Goal: Navigation & Orientation: Find specific page/section

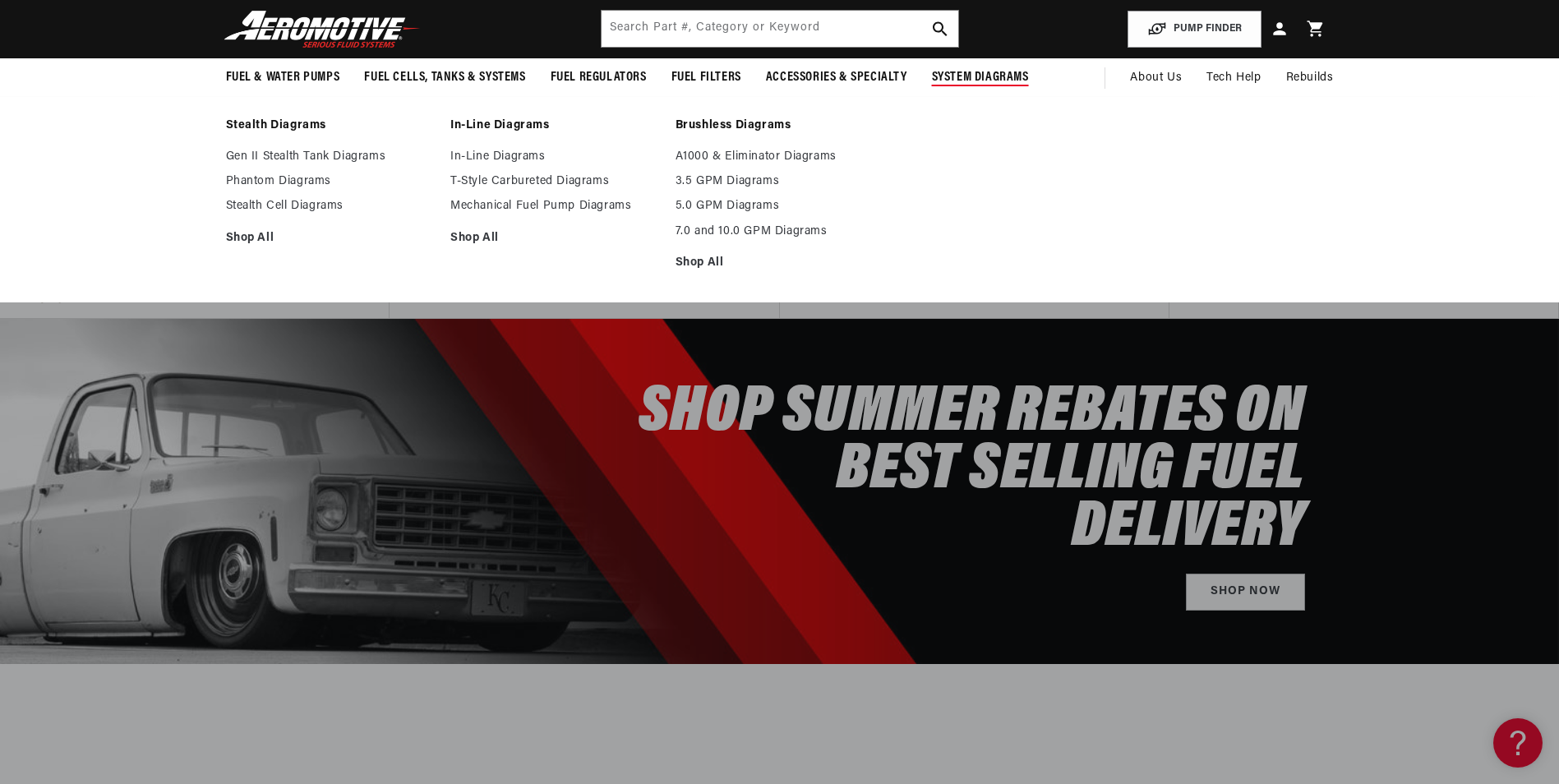
scroll to position [0, 3126]
click at [471, 234] on link "Shop All" at bounding box center [554, 238] width 208 height 15
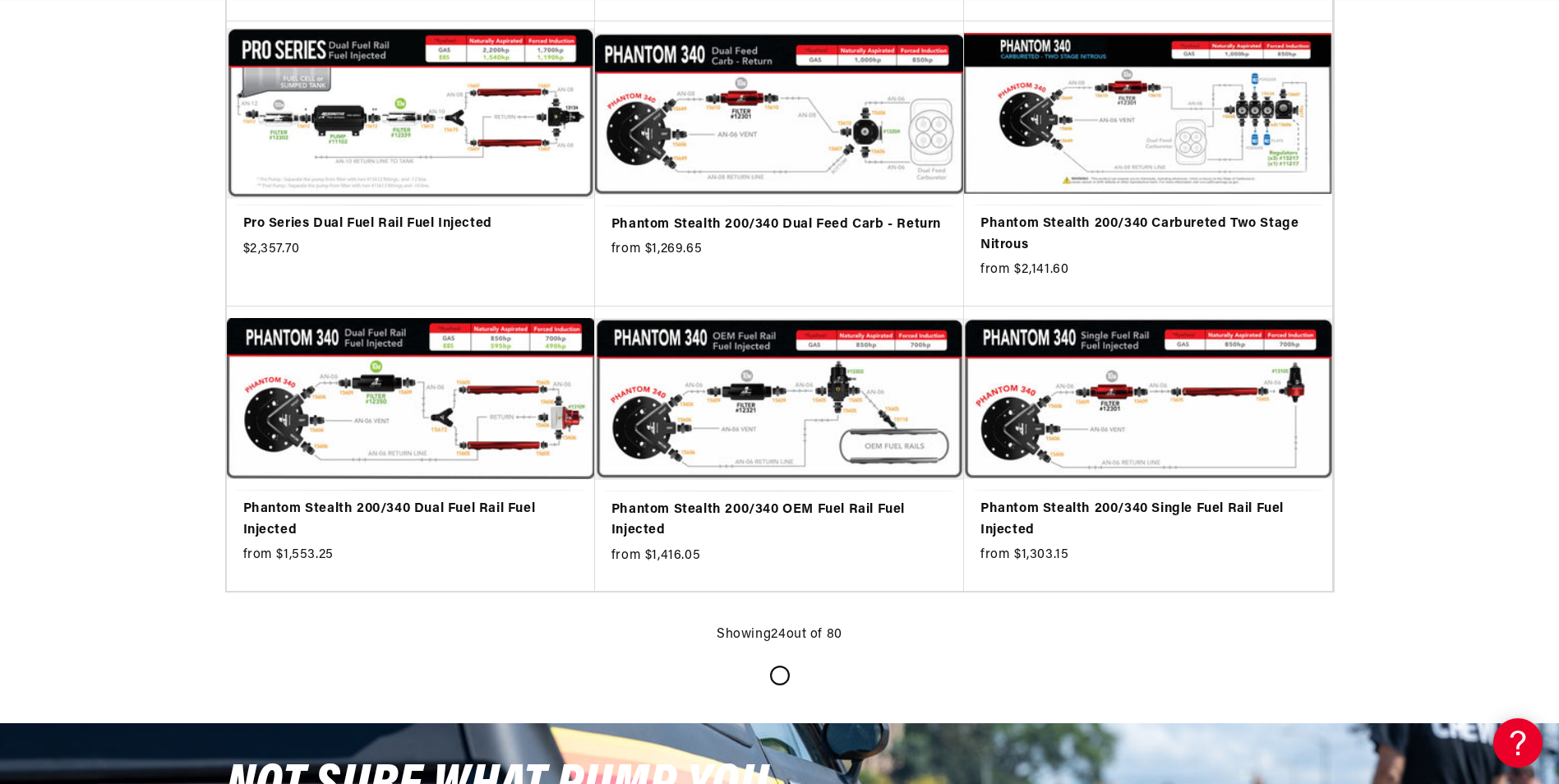
scroll to position [1972, 0]
